Goal: Navigation & Orientation: Find specific page/section

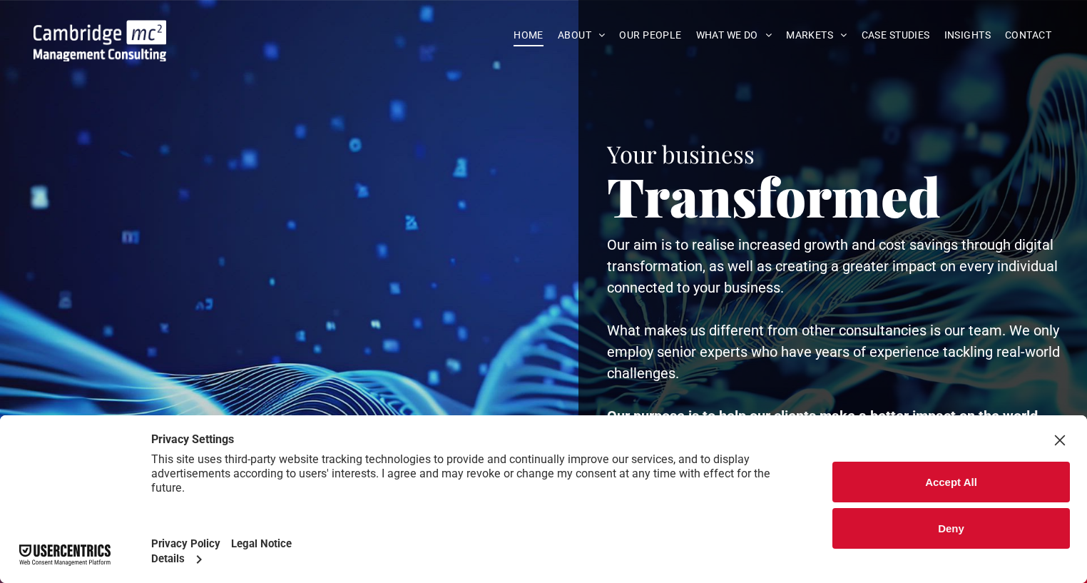
click at [1061, 436] on div "Close Layer" at bounding box center [1060, 440] width 20 height 20
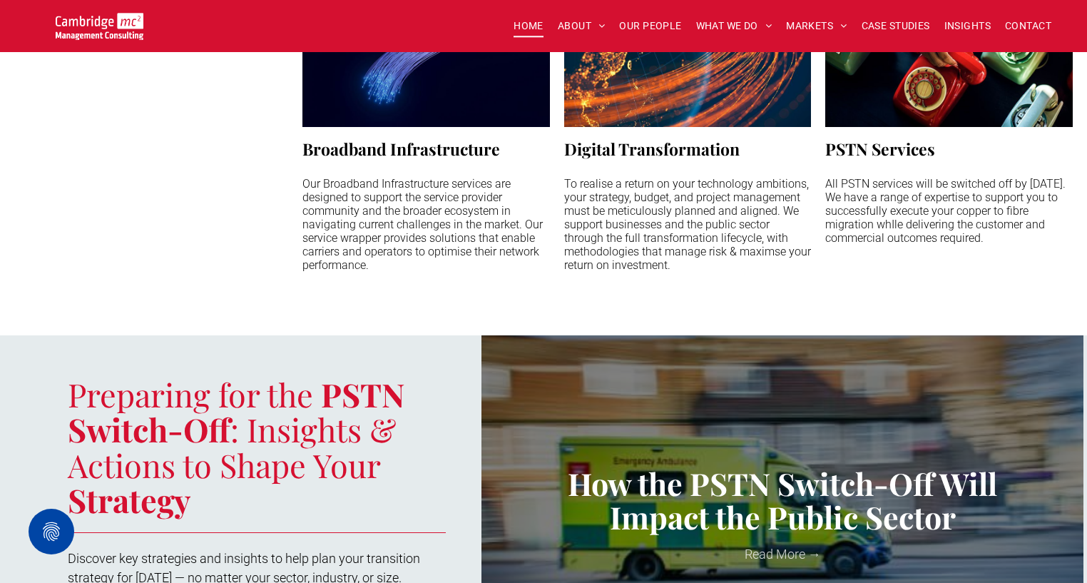
scroll to position [1544, 0]
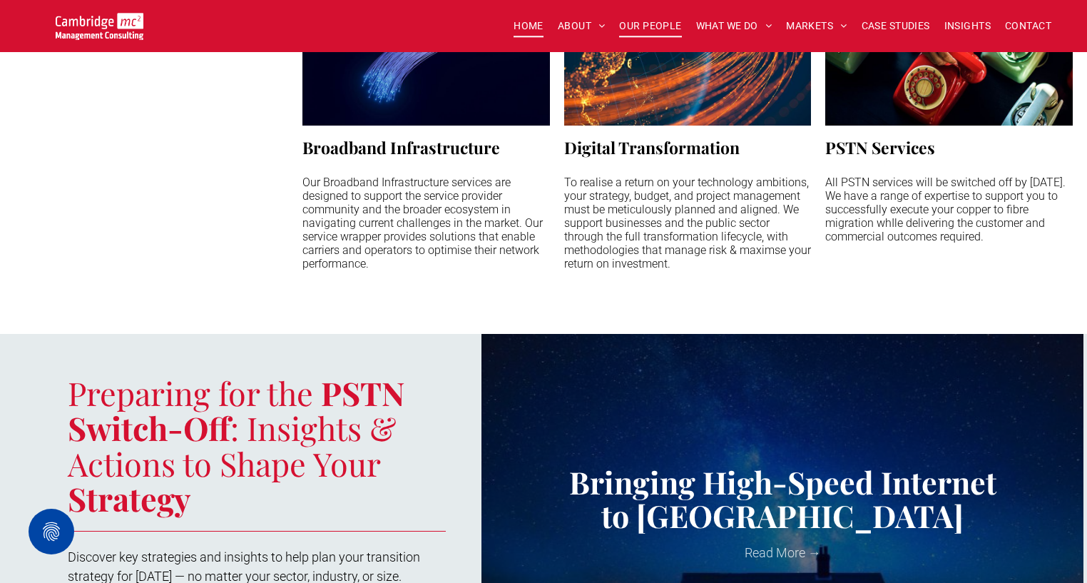
click at [653, 26] on span "OUR PEOPLE" at bounding box center [650, 26] width 62 height 22
